Goal: Transaction & Acquisition: Purchase product/service

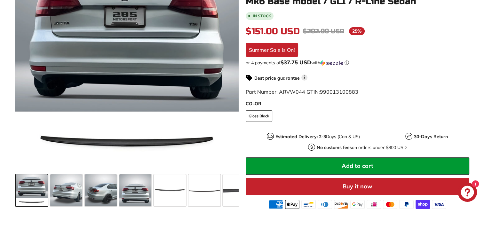
scroll to position [192, 0]
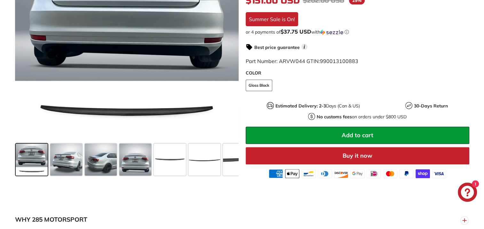
click at [462, 192] on icon "Chat window" at bounding box center [467, 192] width 13 height 13
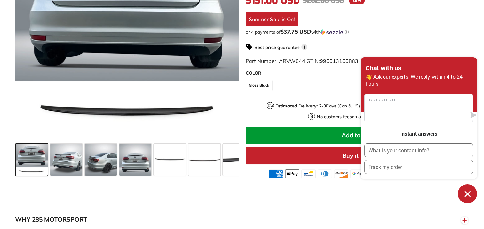
click at [445, 35] on div "or 4 payments of $37.75 USD with ⓘ" at bounding box center [358, 32] width 224 height 6
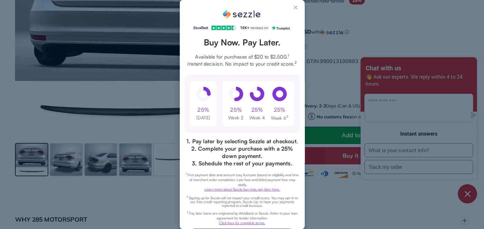
scroll to position [0, 0]
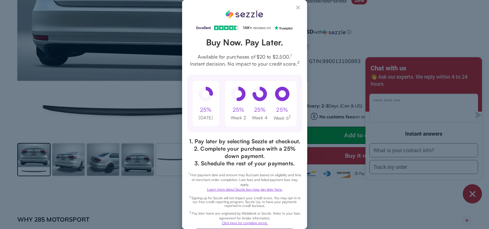
click at [295, 9] on button "Close Sezzle Modal" at bounding box center [299, 9] width 8 height 8
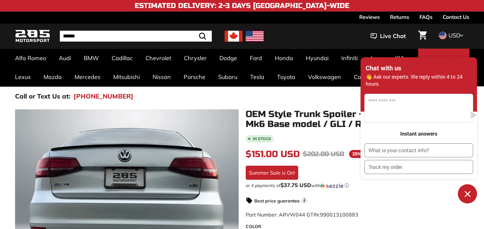
click at [466, 195] on icon "Chat window" at bounding box center [468, 194] width 6 height 6
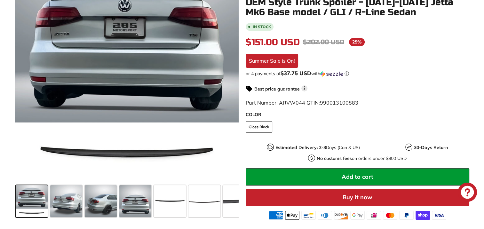
scroll to position [192, 0]
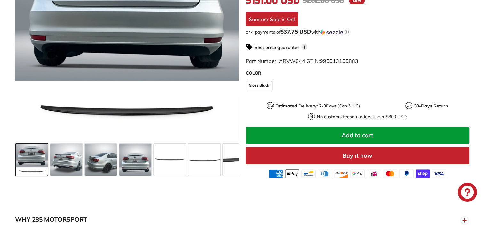
click at [361, 136] on span "Add to cart" at bounding box center [358, 135] width 32 height 7
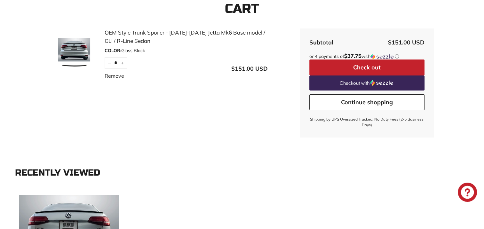
click at [376, 63] on button "Check out" at bounding box center [367, 68] width 115 height 16
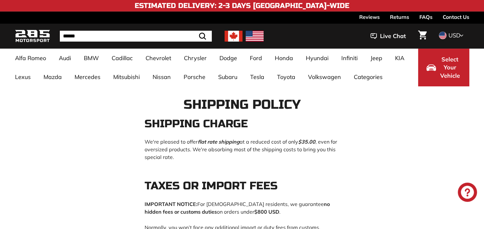
click at [257, 41] on img at bounding box center [255, 36] width 18 height 11
click at [254, 36] on img at bounding box center [255, 36] width 18 height 11
